Goal: Task Accomplishment & Management: Use online tool/utility

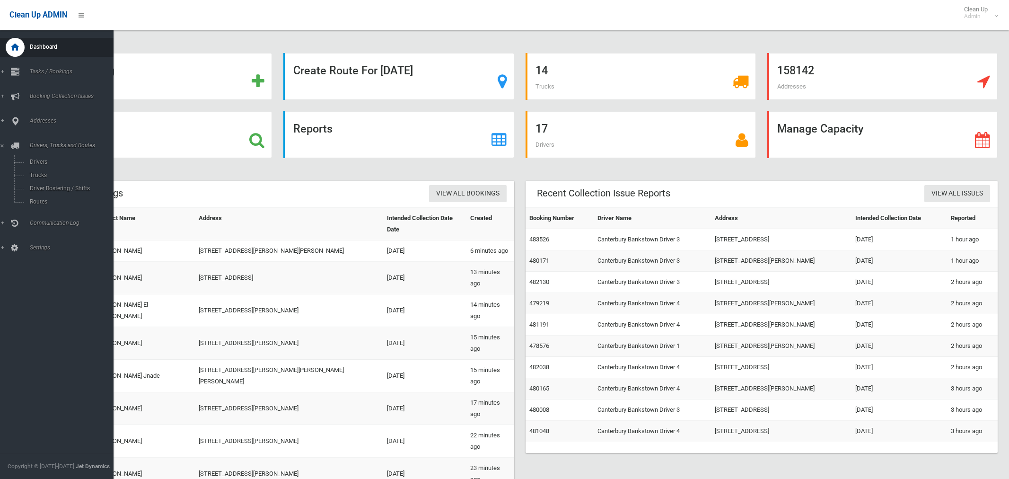
click at [36, 203] on span "Routes" at bounding box center [66, 201] width 79 height 7
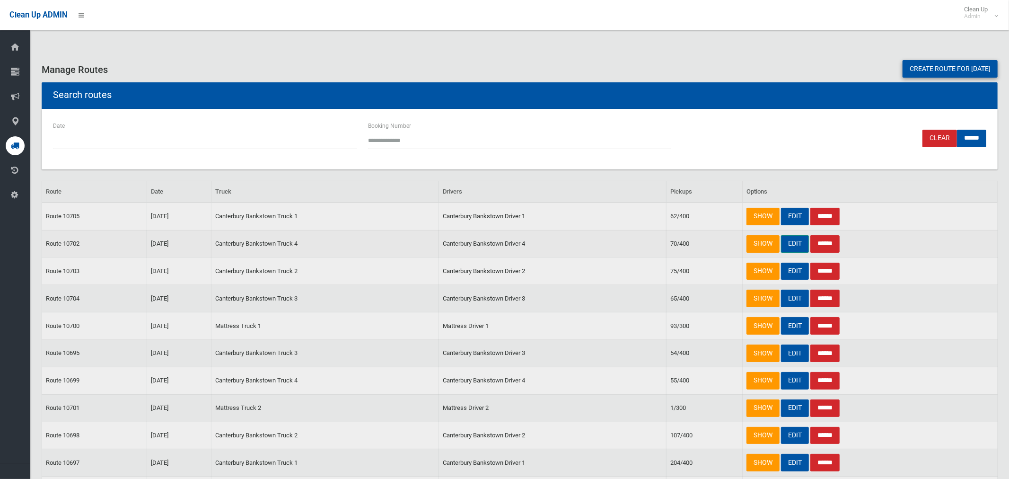
click at [793, 247] on link "EDIT" at bounding box center [795, 244] width 28 height 18
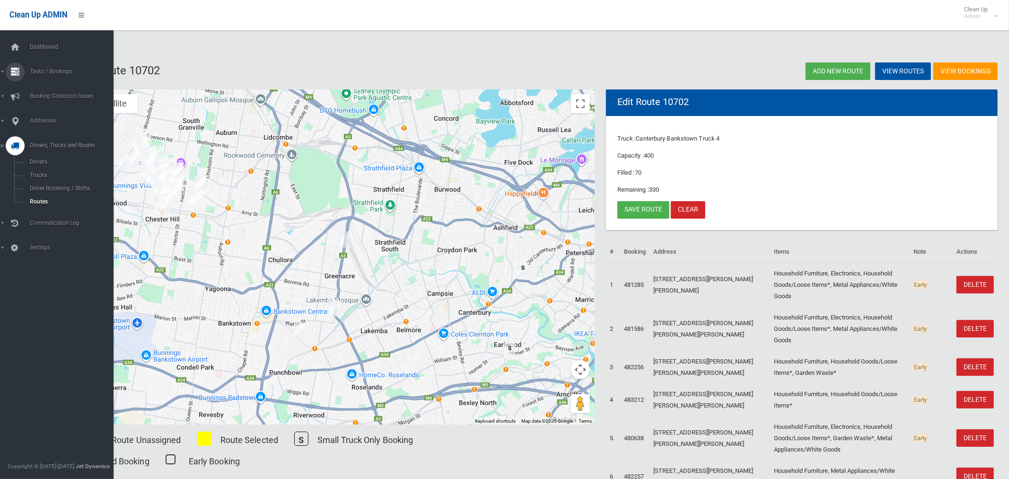
click at [53, 74] on span "Tasks / Bookings" at bounding box center [70, 71] width 87 height 7
click at [44, 139] on span "Search" at bounding box center [66, 141] width 79 height 7
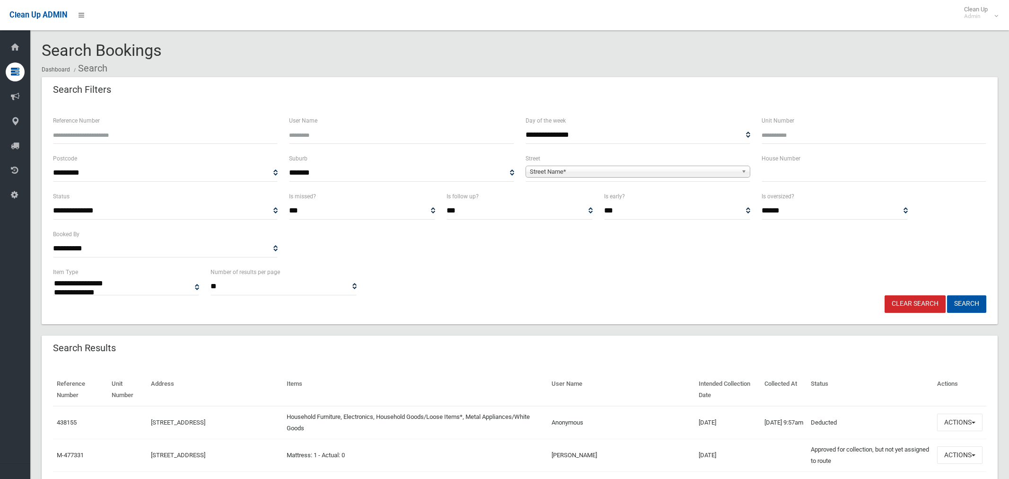
select select
click at [771, 178] on input "text" at bounding box center [874, 173] width 225 height 18
type input "**"
click at [556, 173] on span "Street Name*" at bounding box center [634, 171] width 208 height 11
type input "*******"
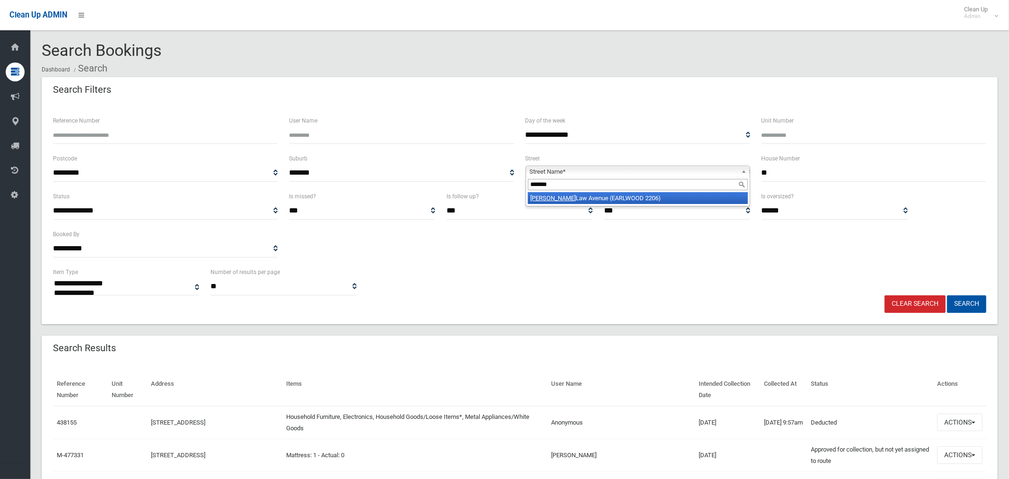
click at [593, 201] on li "Hartill Law Avenue (EARLWOOD 2206)" at bounding box center [638, 198] width 220 height 12
click at [964, 304] on button "Search" at bounding box center [966, 304] width 39 height 18
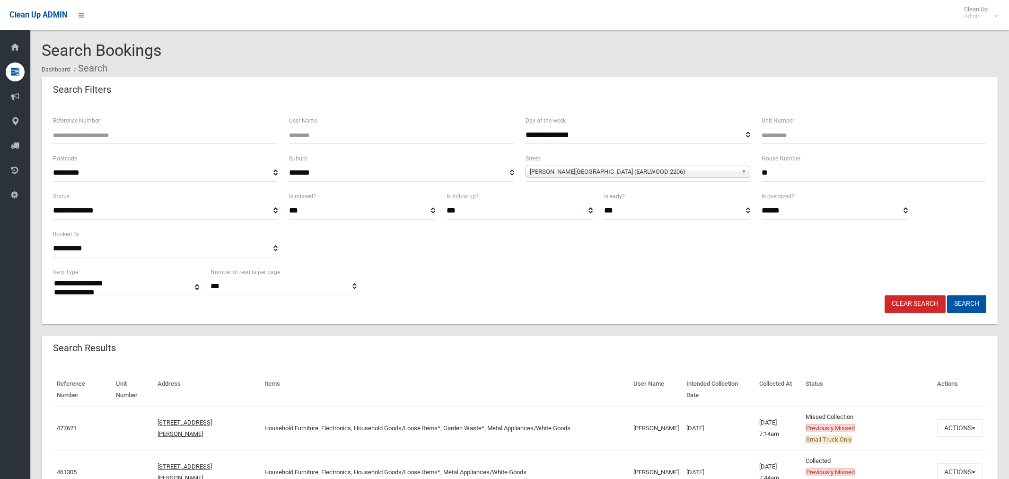
select select
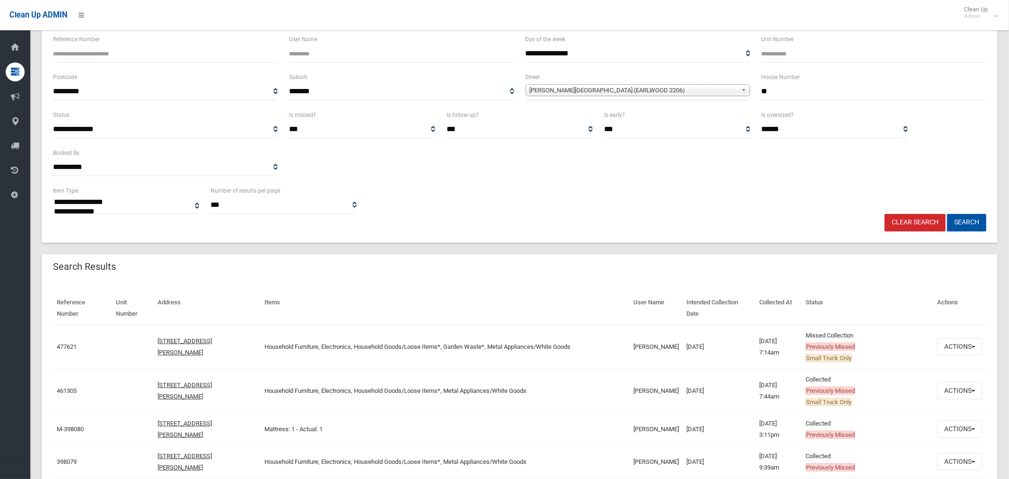
scroll to position [100, 0]
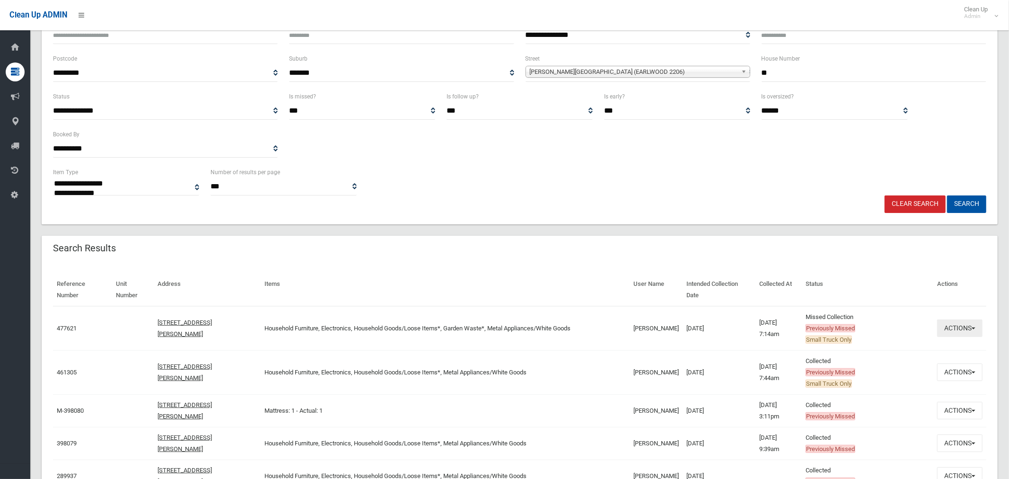
click at [948, 326] on button "Actions" at bounding box center [959, 328] width 45 height 18
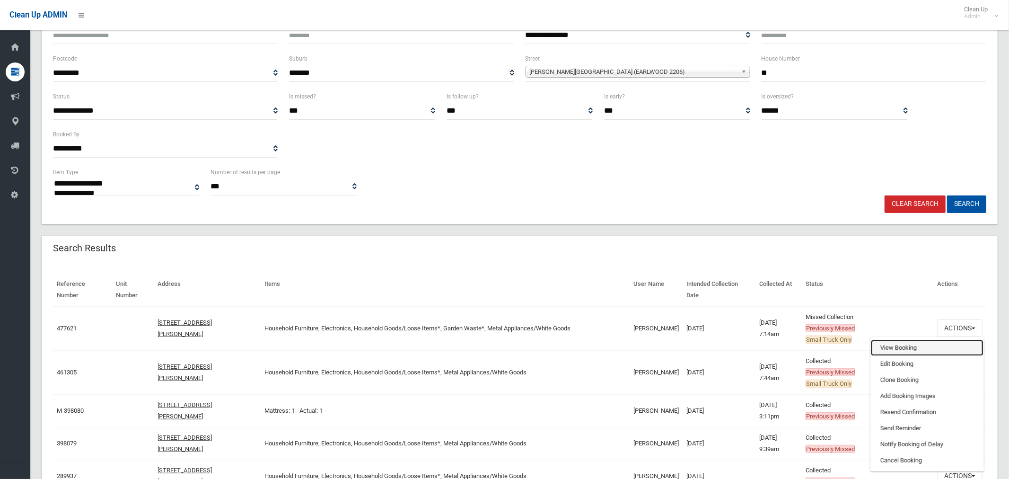
click at [889, 347] on link "View Booking" at bounding box center [927, 348] width 113 height 16
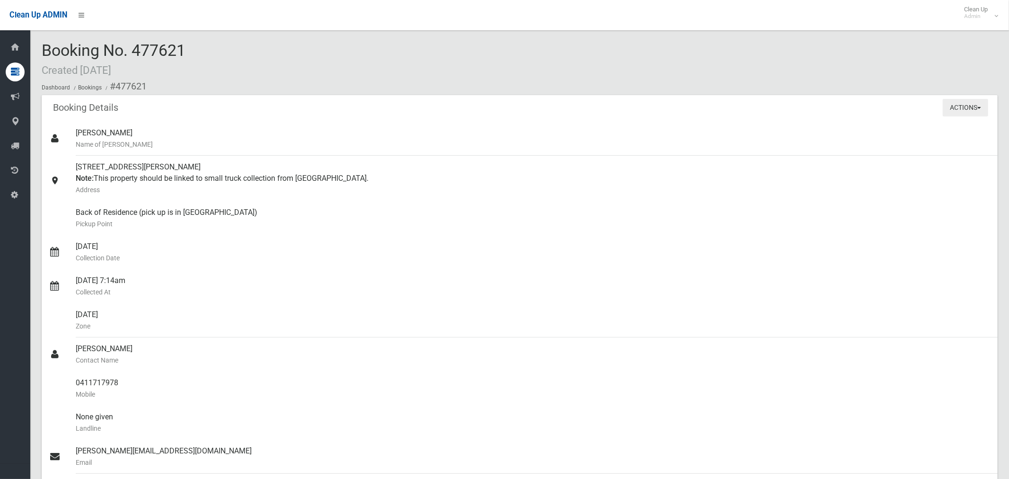
click at [967, 111] on button "Actions" at bounding box center [965, 108] width 45 height 18
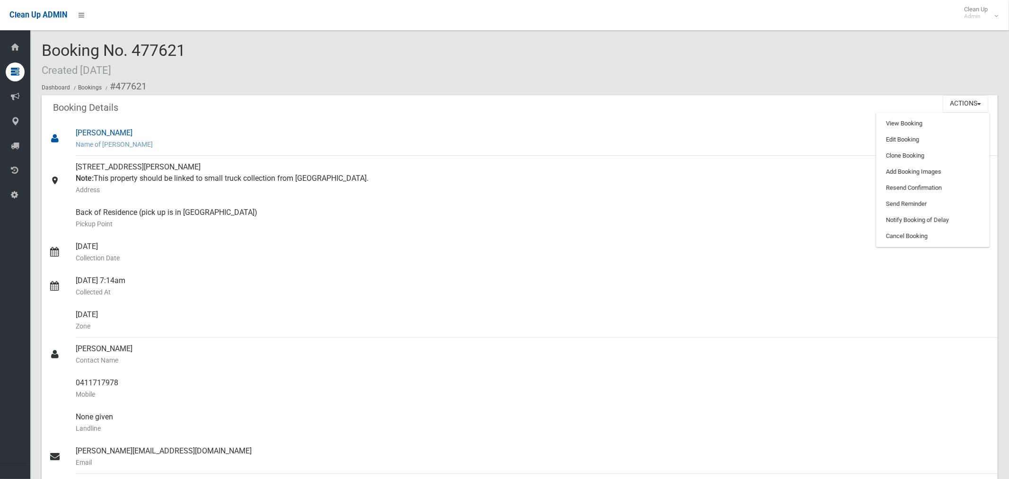
click at [111, 128] on div "[PERSON_NAME] Name of [PERSON_NAME]" at bounding box center [533, 139] width 914 height 34
click at [53, 139] on icon at bounding box center [54, 137] width 11 height 9
